Goal: Transaction & Acquisition: Subscribe to service/newsletter

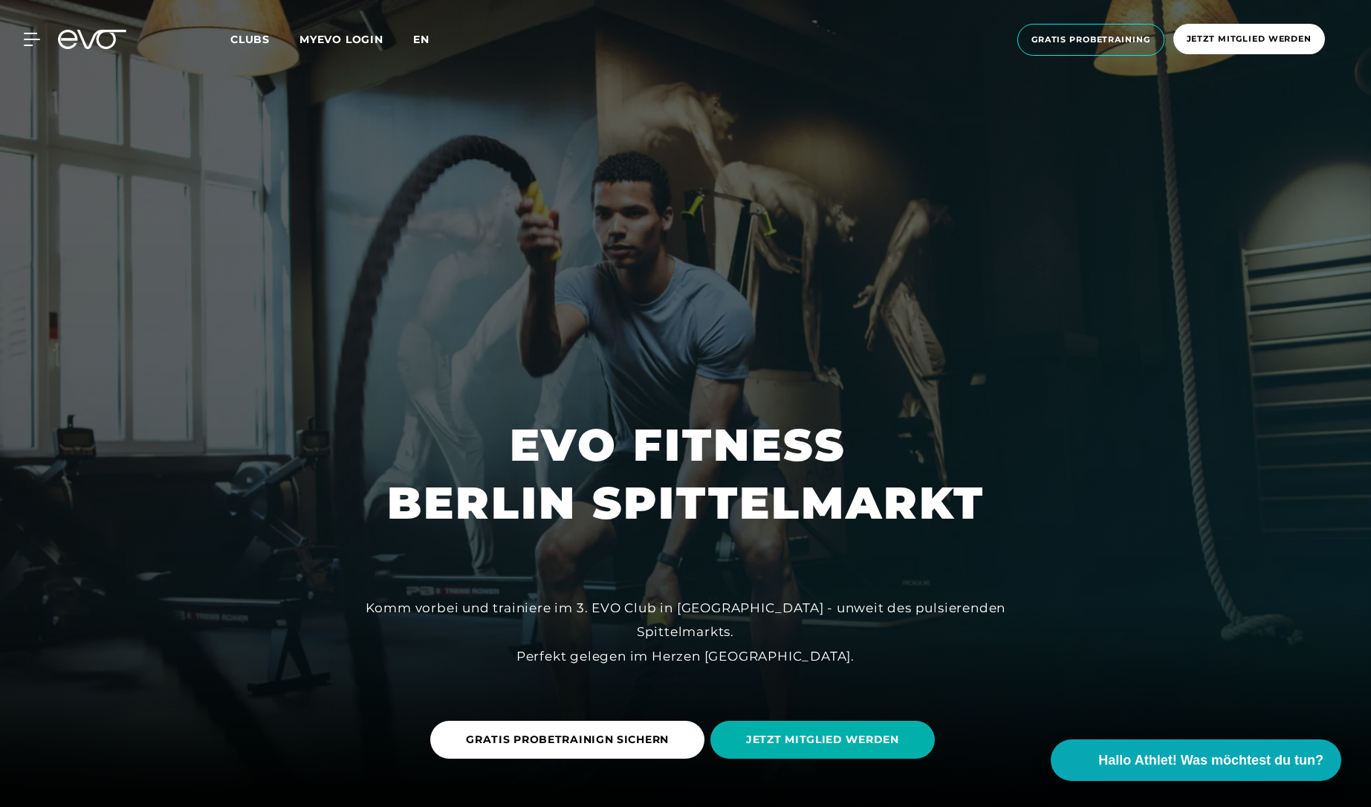
click at [421, 39] on span "en" at bounding box center [421, 39] width 16 height 13
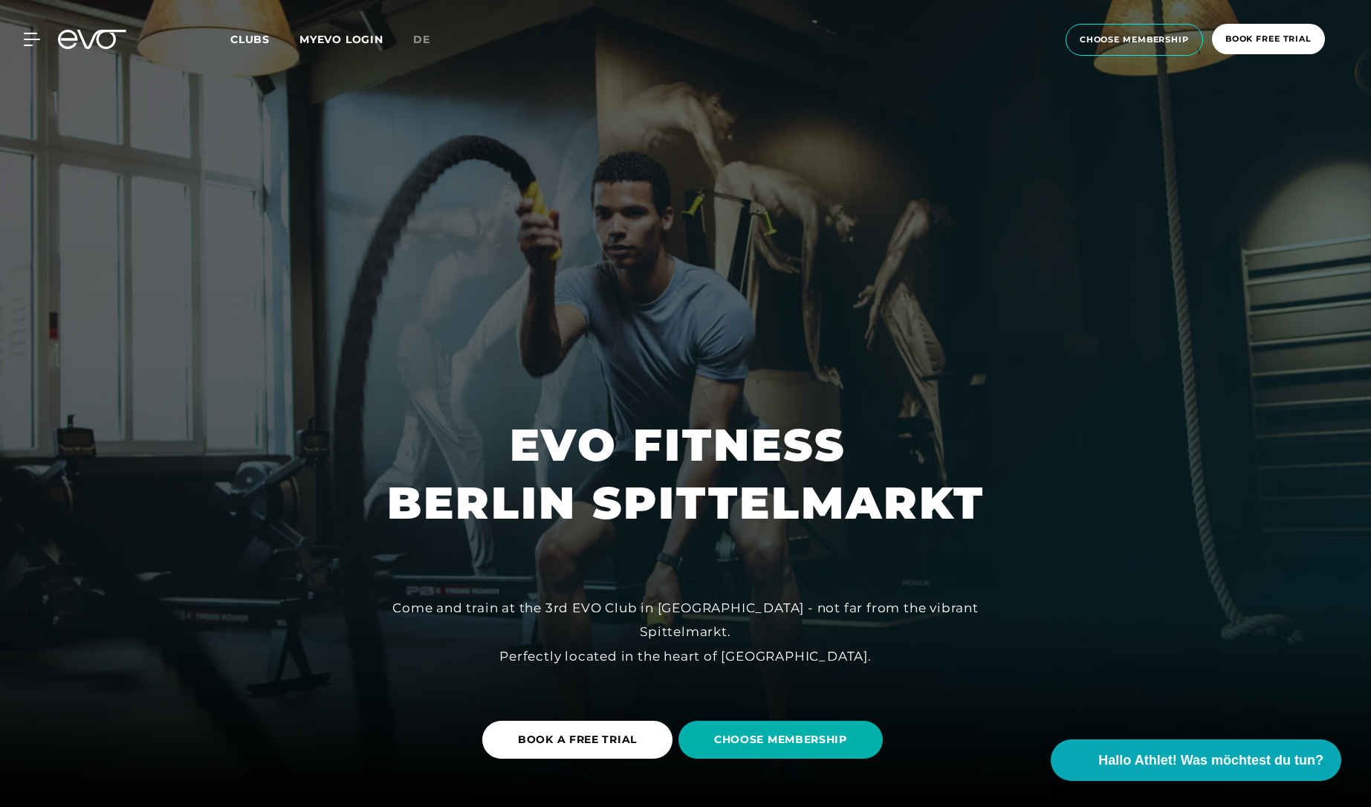
scroll to position [25, 0]
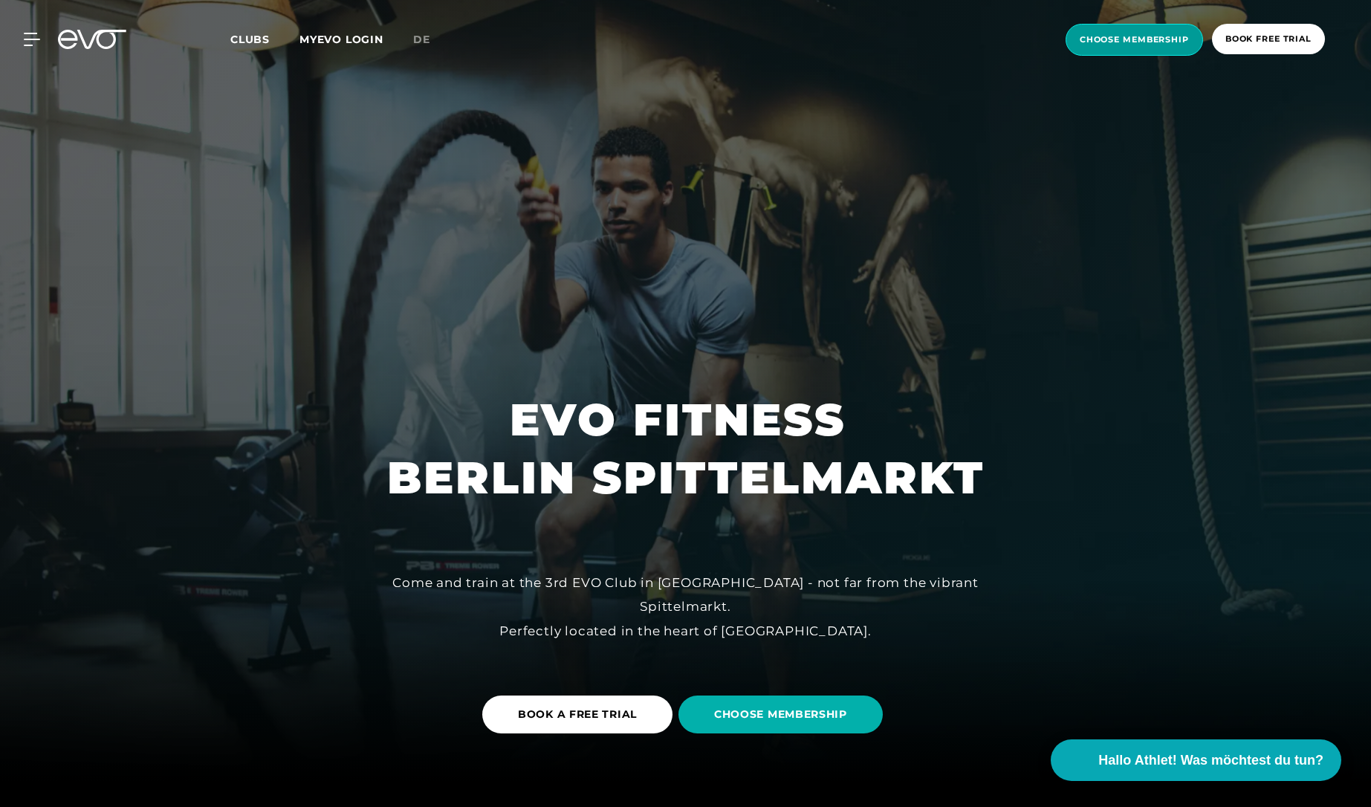
click at [1147, 26] on span "choose membership" at bounding box center [1134, 40] width 137 height 32
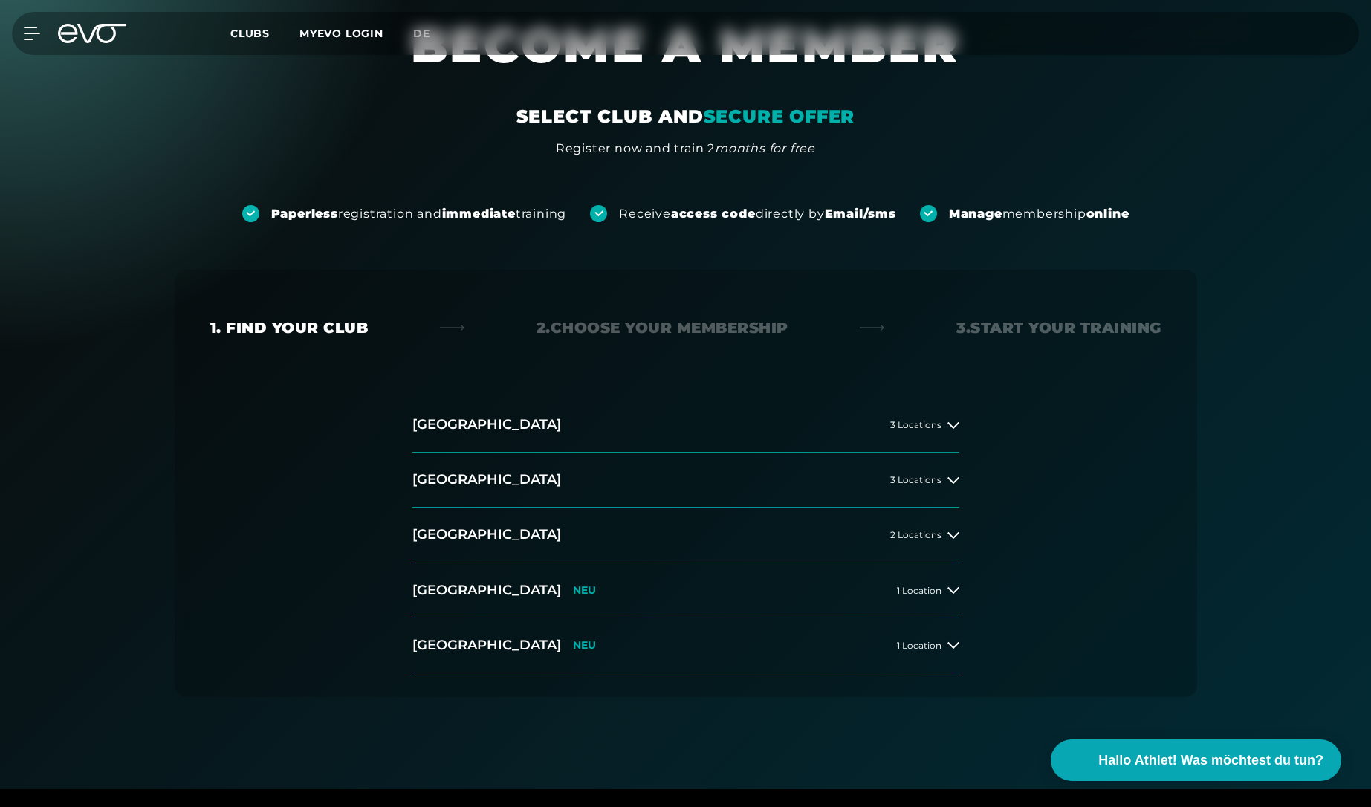
scroll to position [144, 0]
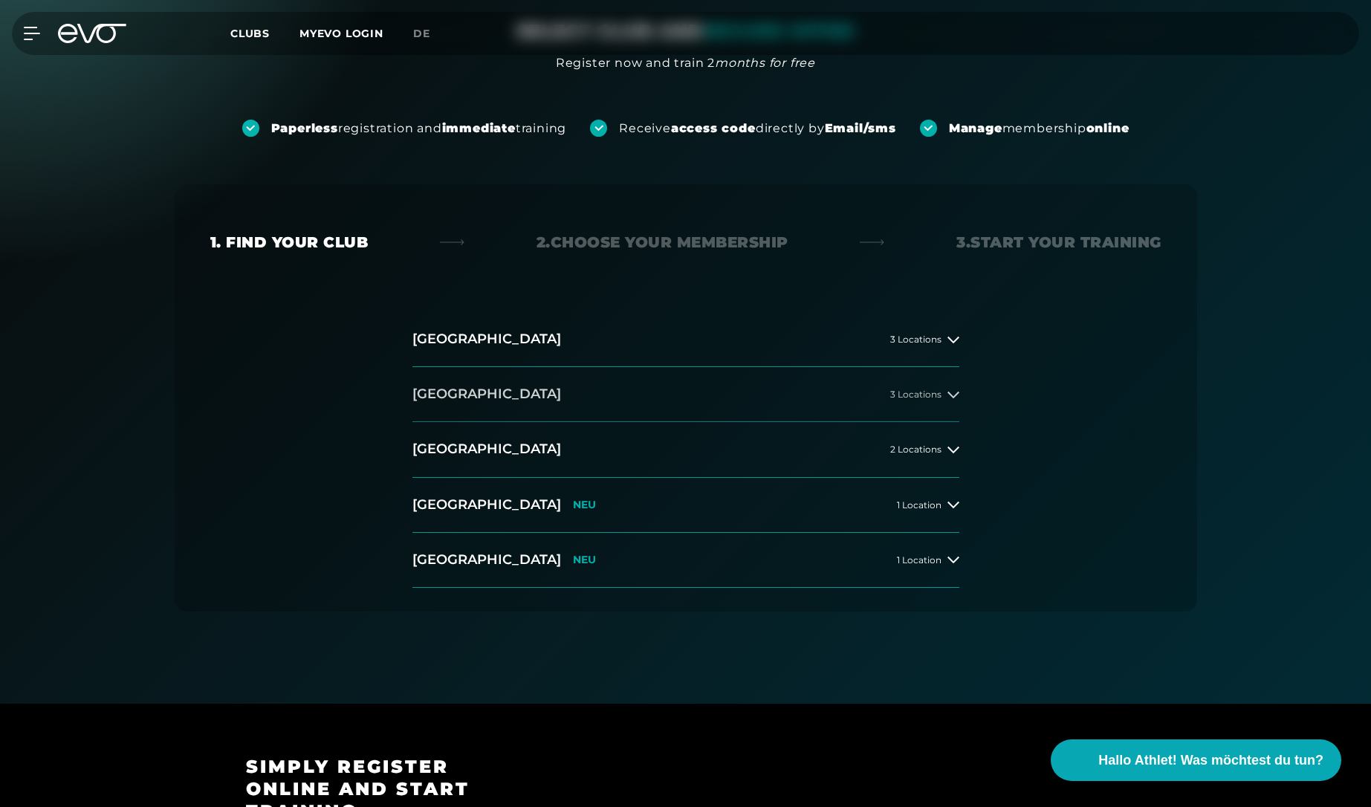
click at [941, 380] on button "[GEOGRAPHIC_DATA] 3 Locations" at bounding box center [685, 394] width 547 height 55
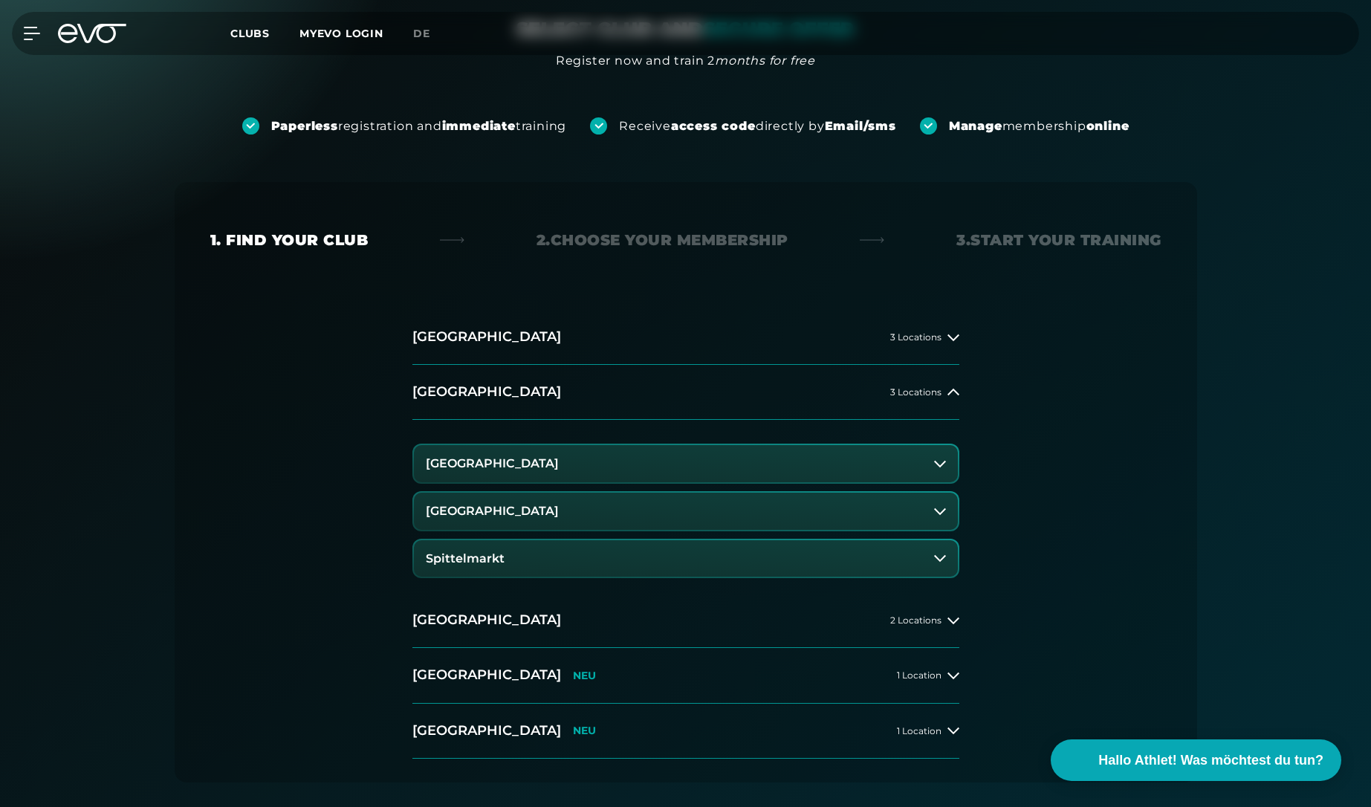
click at [578, 567] on button "Spittelmarkt" at bounding box center [686, 558] width 544 height 37
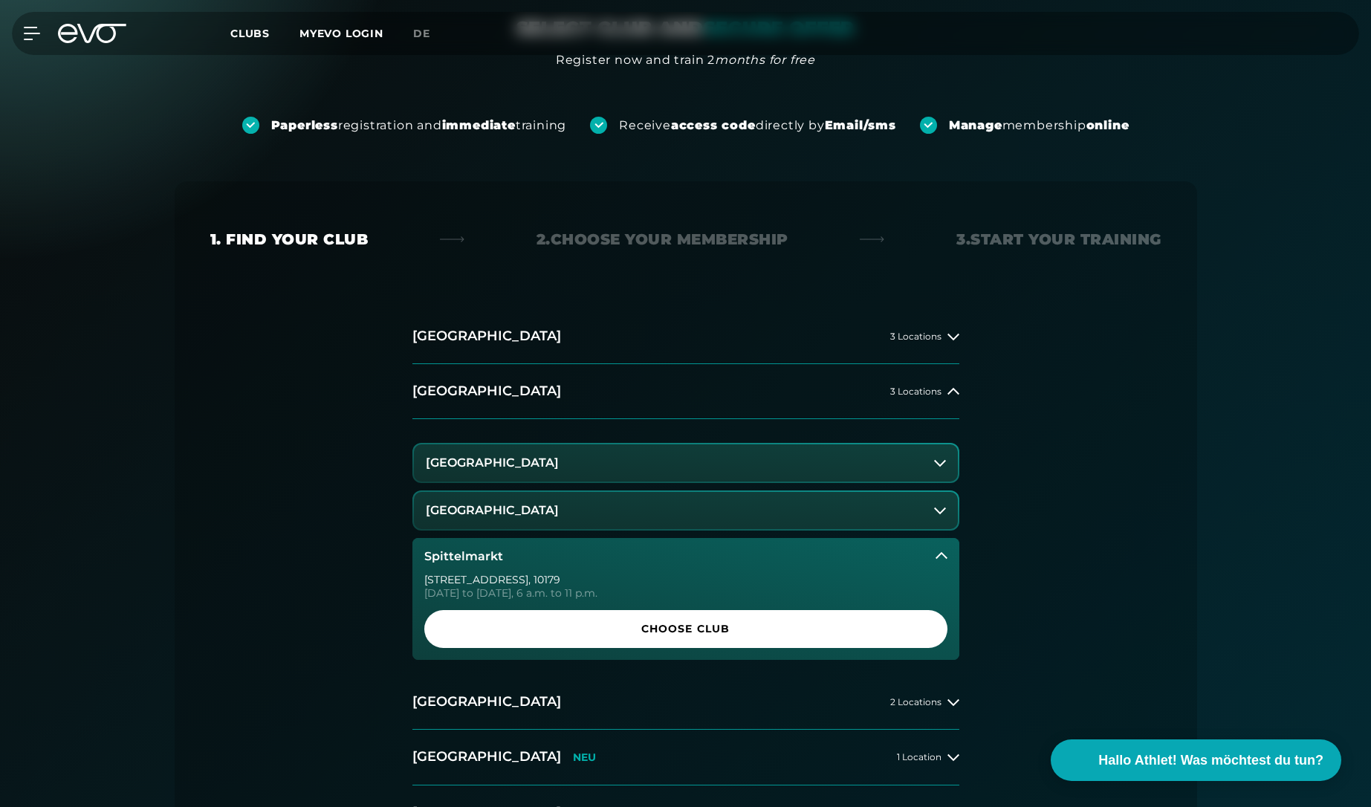
scroll to position [147, 0]
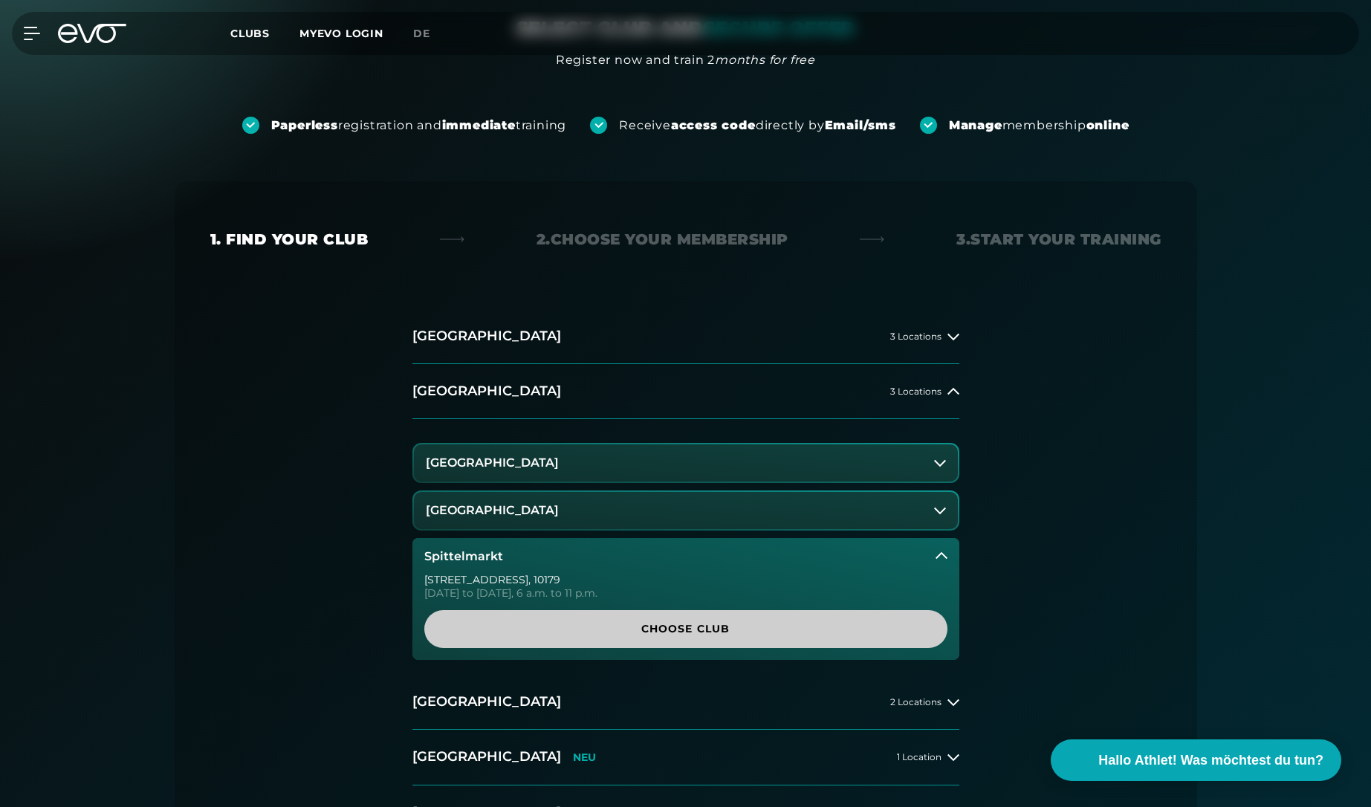
click at [644, 633] on span "Choose Club" at bounding box center [686, 629] width 452 height 16
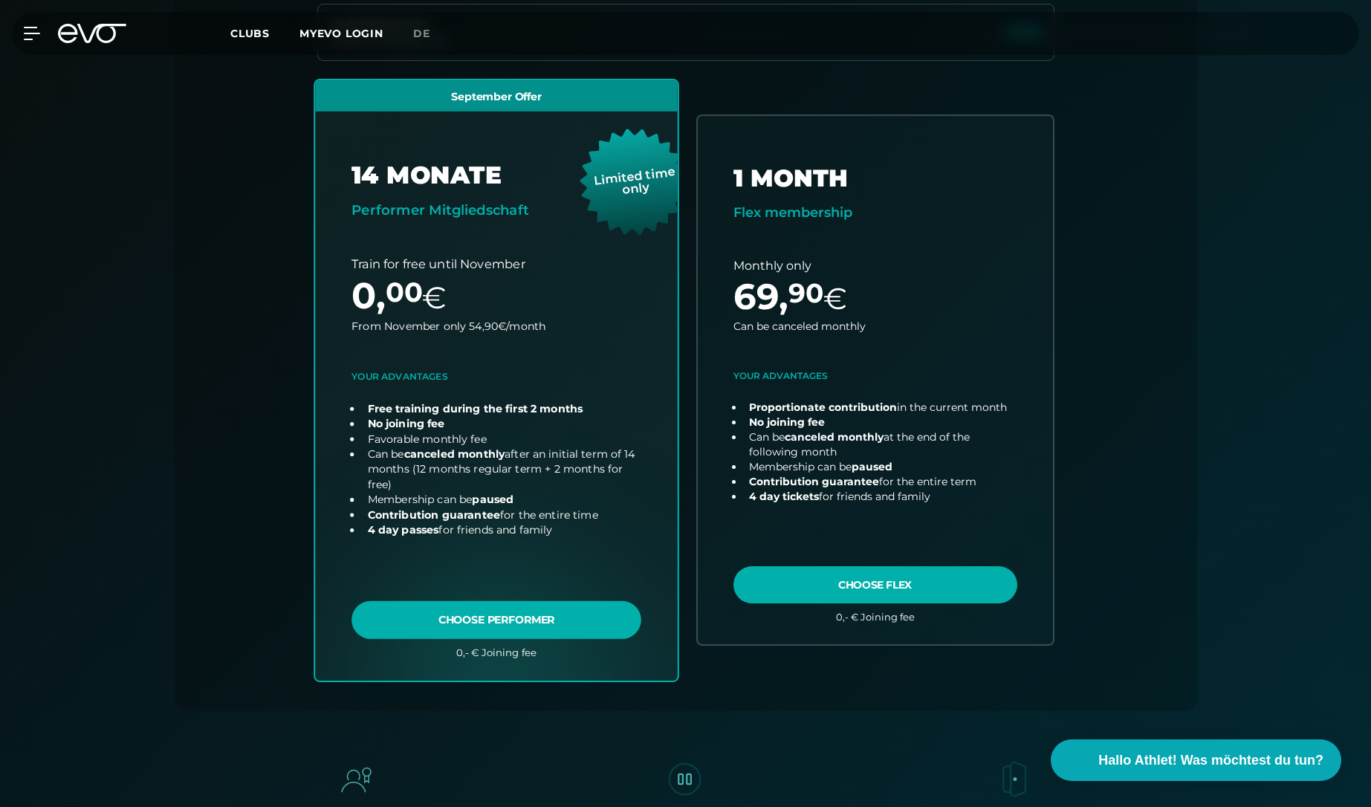
scroll to position [450, 0]
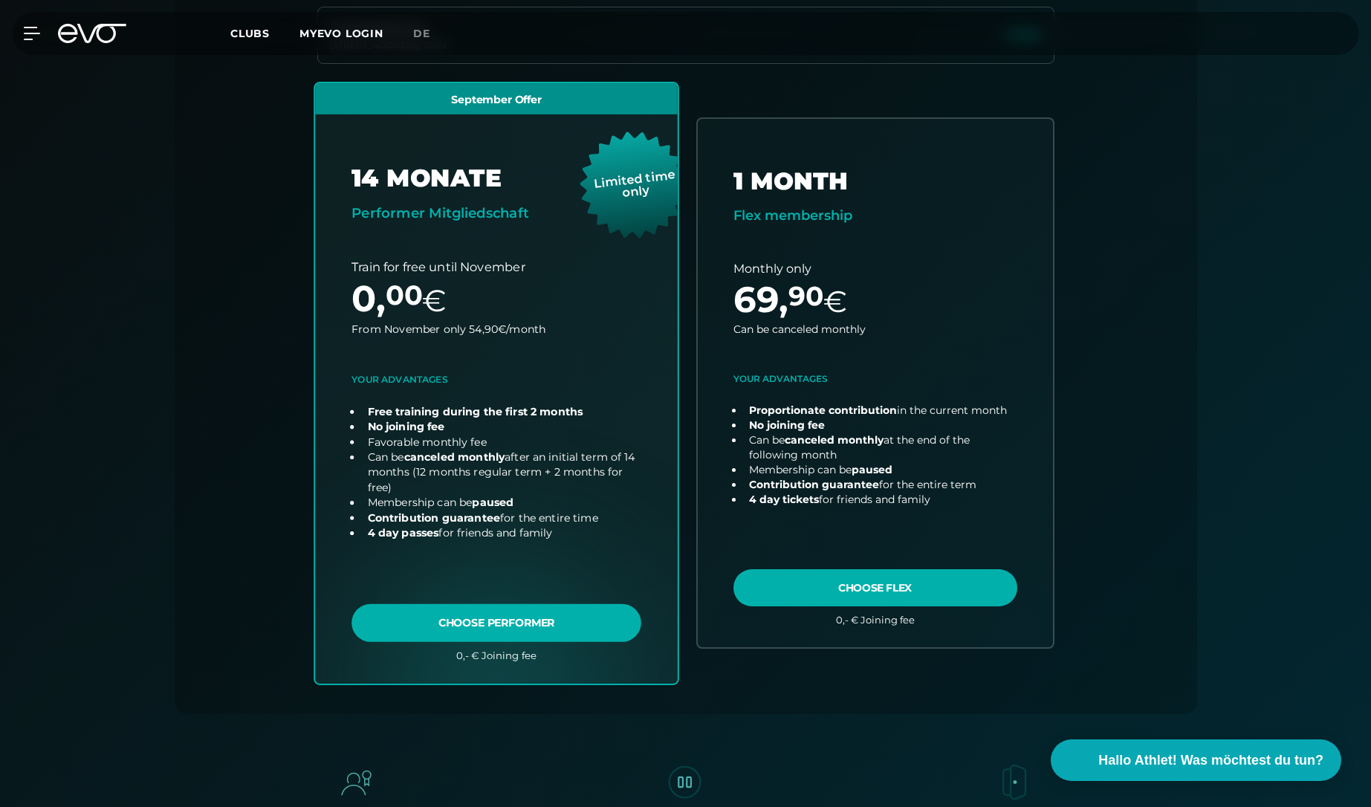
click at [435, 626] on link "choose plan" at bounding box center [496, 383] width 363 height 600
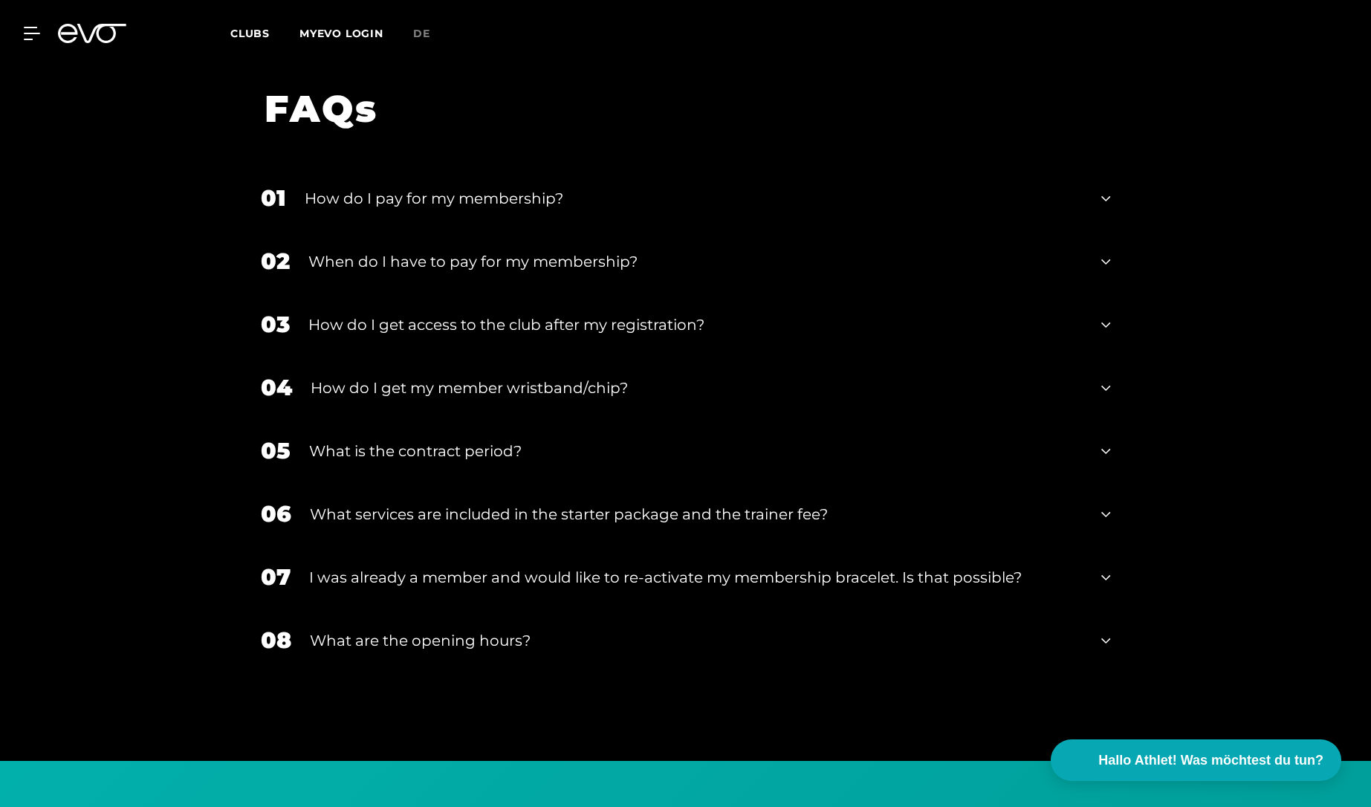
scroll to position [2691, 0]
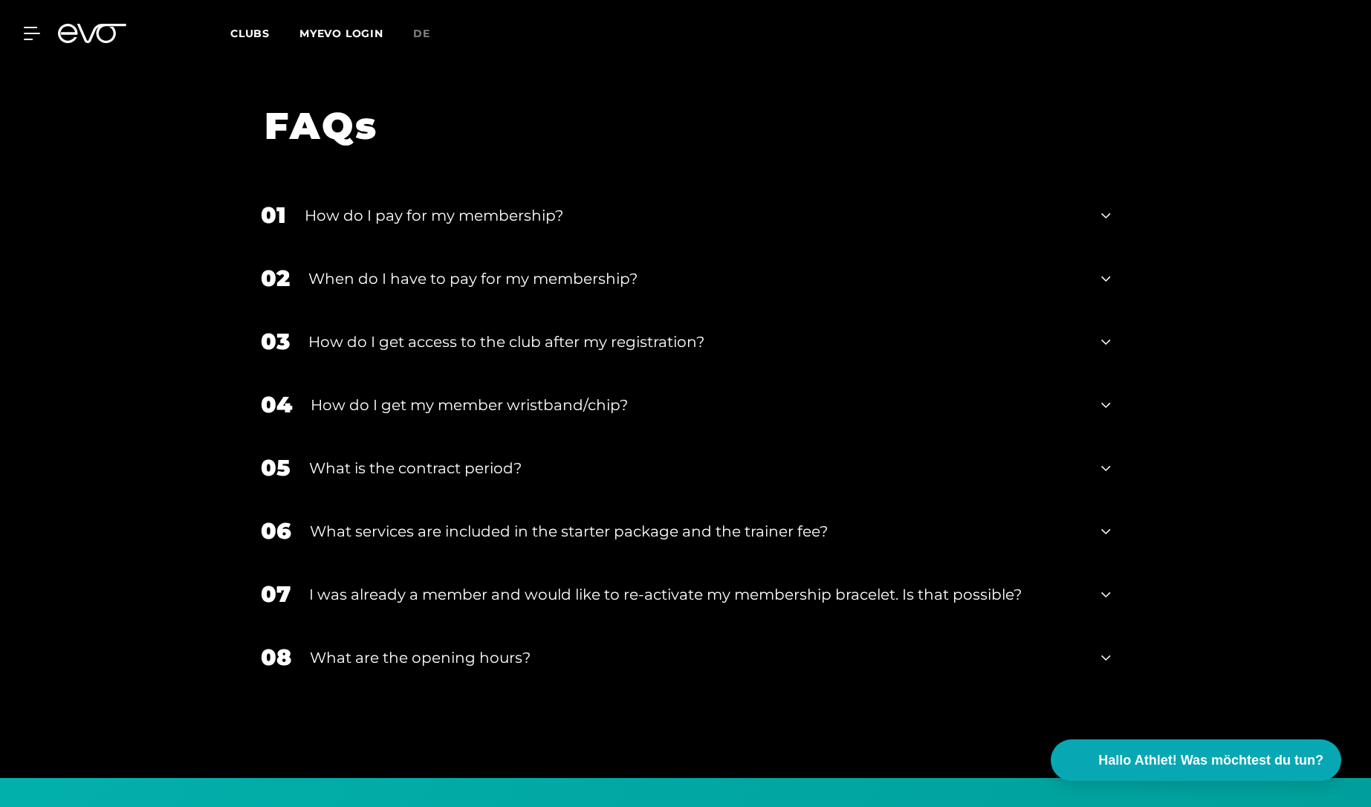
click at [513, 204] on div "How do I pay for my membership?" at bounding box center [694, 215] width 779 height 22
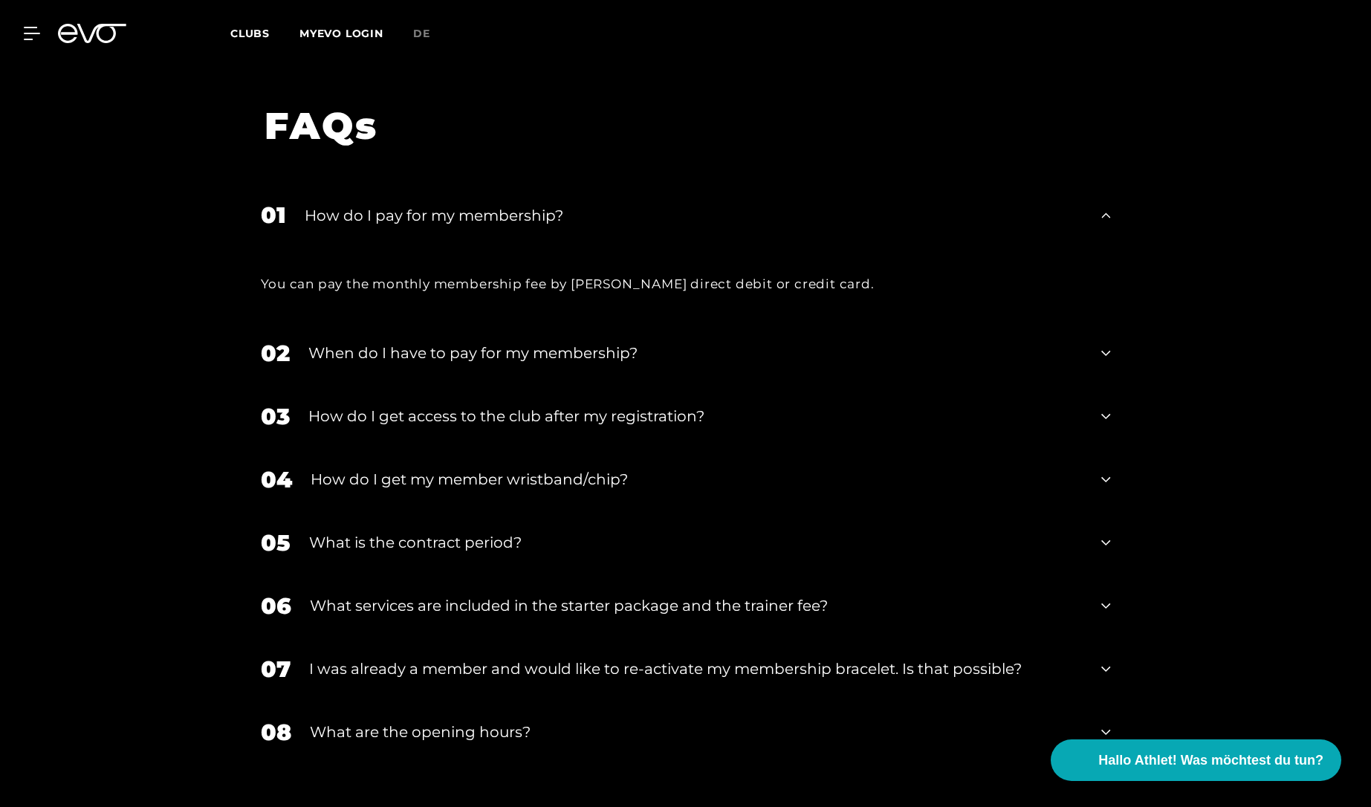
click at [379, 204] on div "How do I pay for my membership?" at bounding box center [694, 215] width 779 height 22
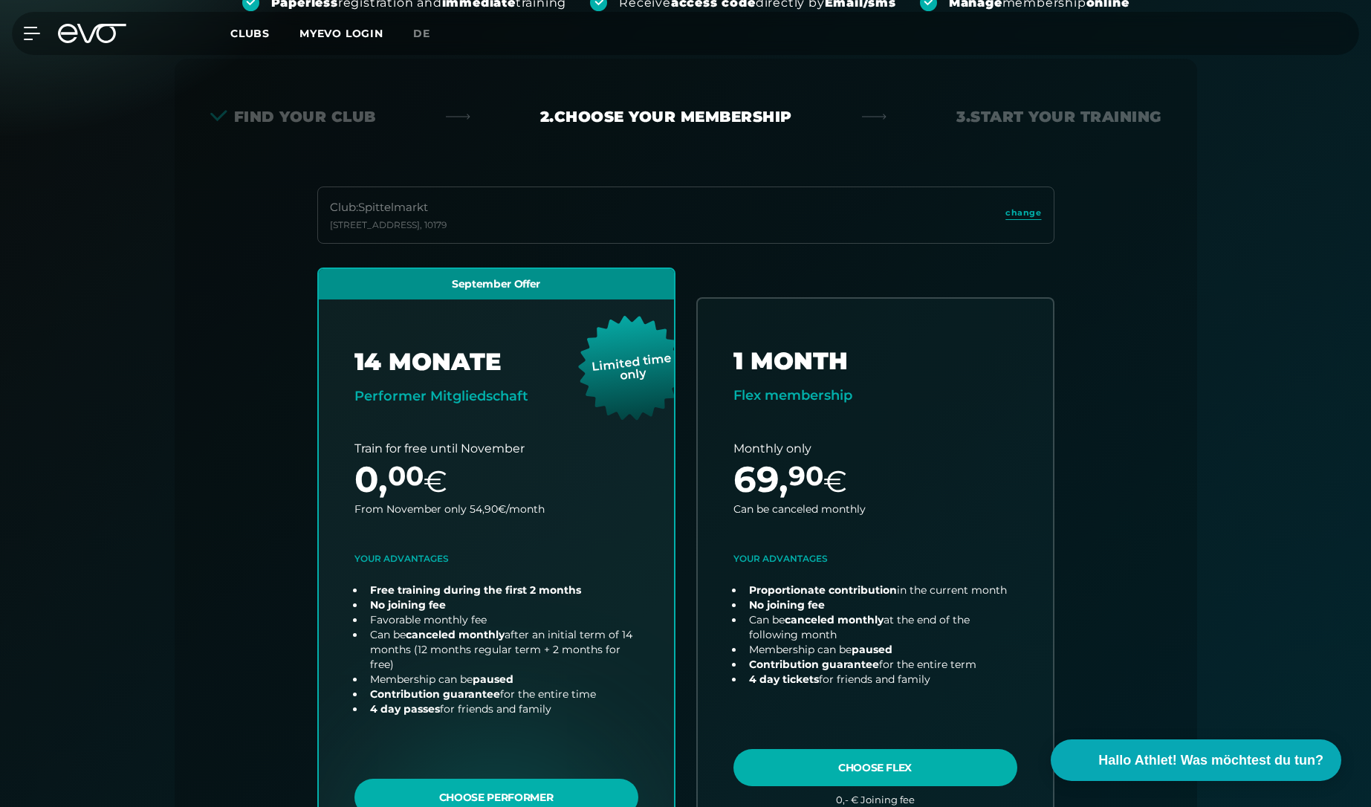
scroll to position [386, 0]
